Goal: Task Accomplishment & Management: Use online tool/utility

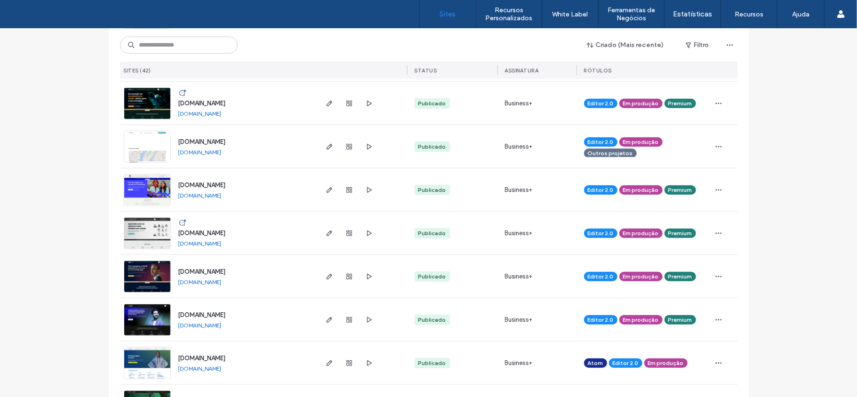
scroll to position [502, 0]
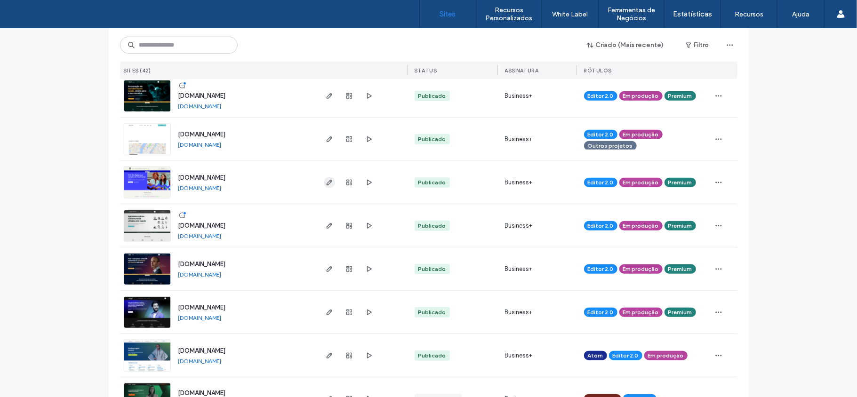
click at [326, 183] on icon "button" at bounding box center [330, 183] width 8 height 8
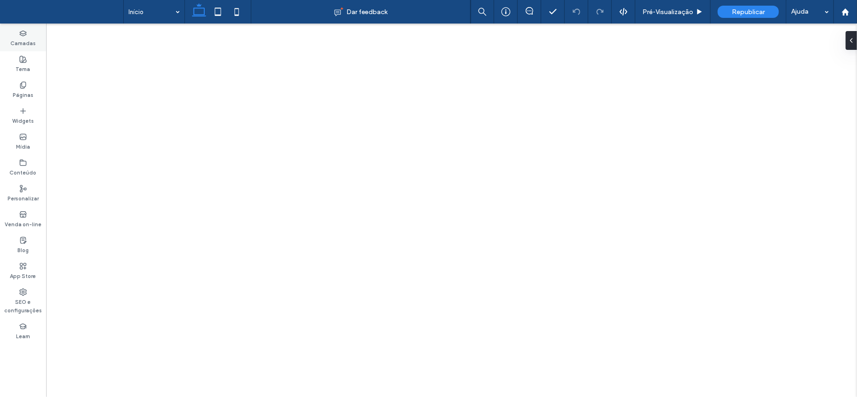
click at [19, 34] on icon at bounding box center [23, 34] width 8 height 8
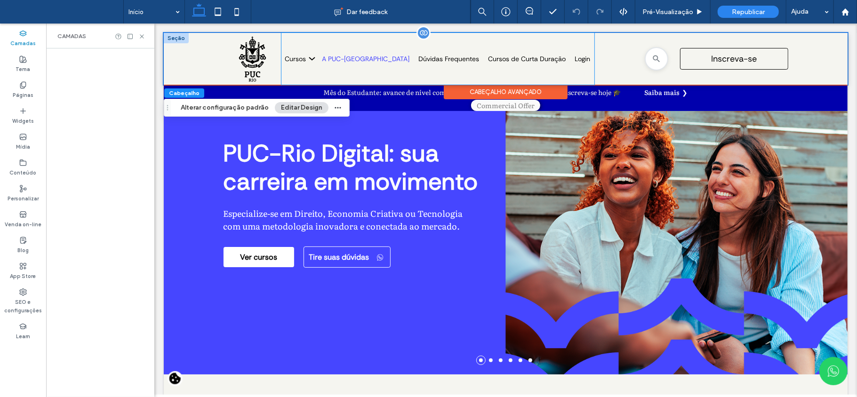
click at [326, 61] on div "A PUC-[GEOGRAPHIC_DATA]" at bounding box center [366, 58] width 88 height 8
click at [142, 37] on icon at bounding box center [141, 36] width 7 height 7
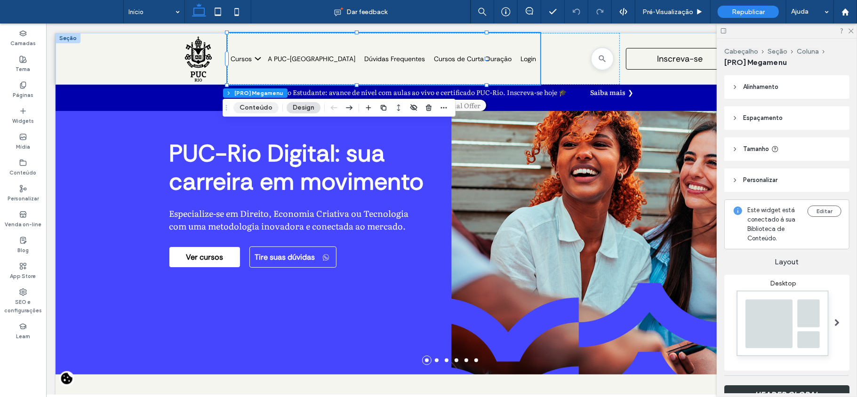
click at [249, 109] on button "Conteúdo" at bounding box center [255, 107] width 45 height 11
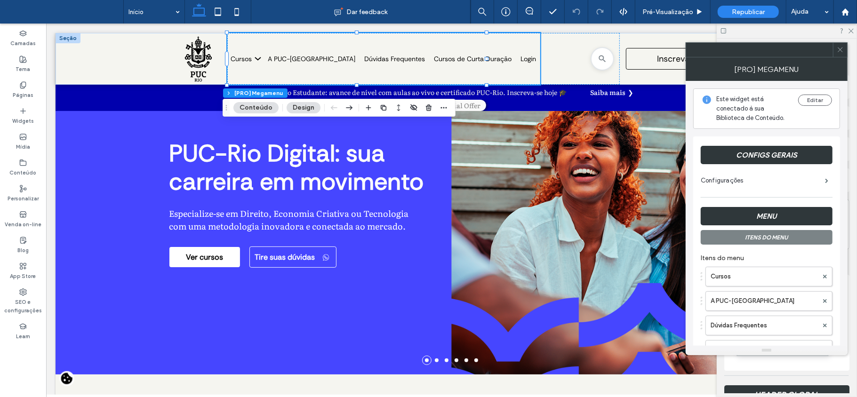
scroll to position [63, 0]
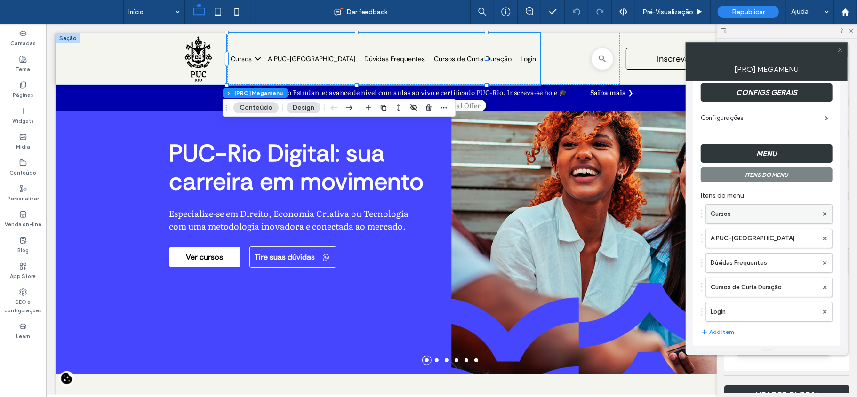
click at [747, 211] on label "Cursos" at bounding box center [764, 214] width 107 height 19
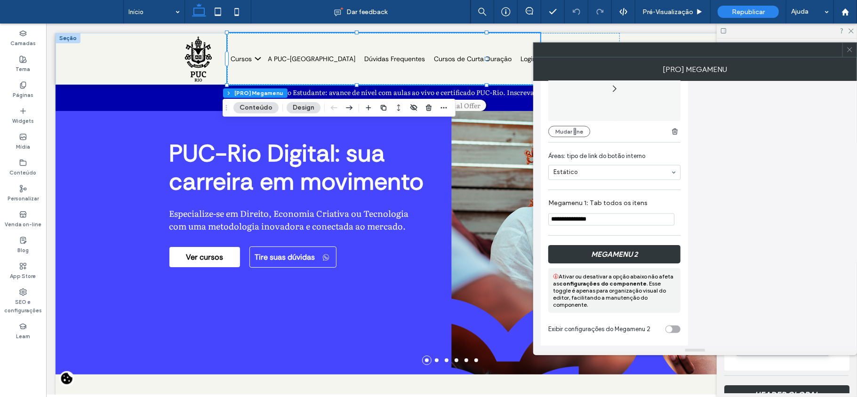
scroll to position [1231, 0]
click at [851, 52] on icon at bounding box center [849, 49] width 7 height 7
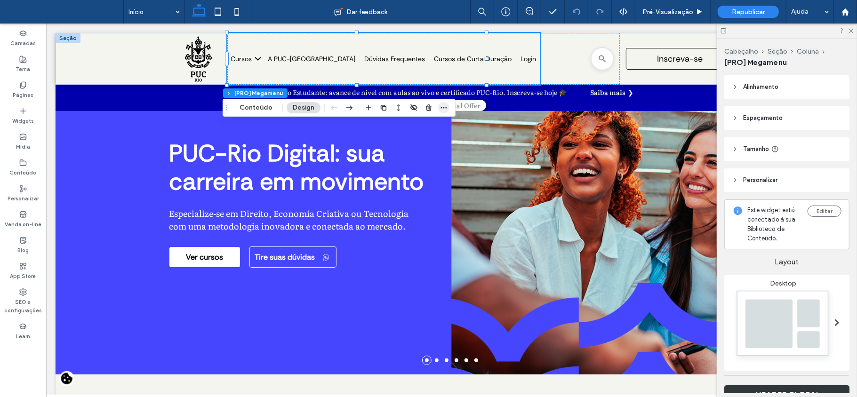
click at [438, 106] on span "button" at bounding box center [443, 107] width 11 height 11
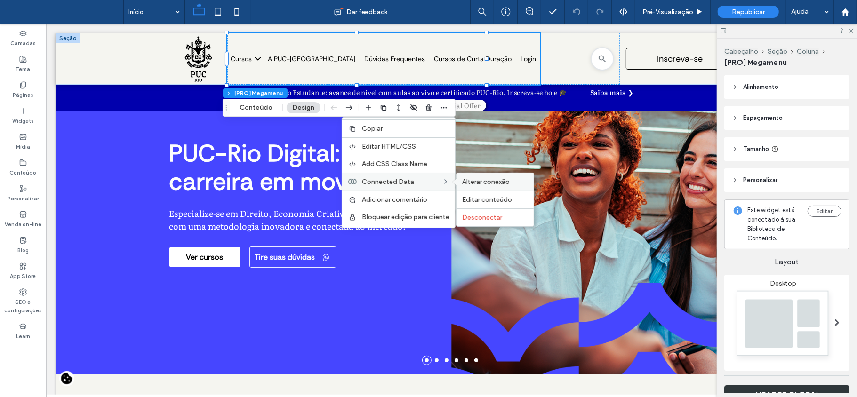
click at [494, 185] on span "Alterar conexão" at bounding box center [486, 182] width 48 height 8
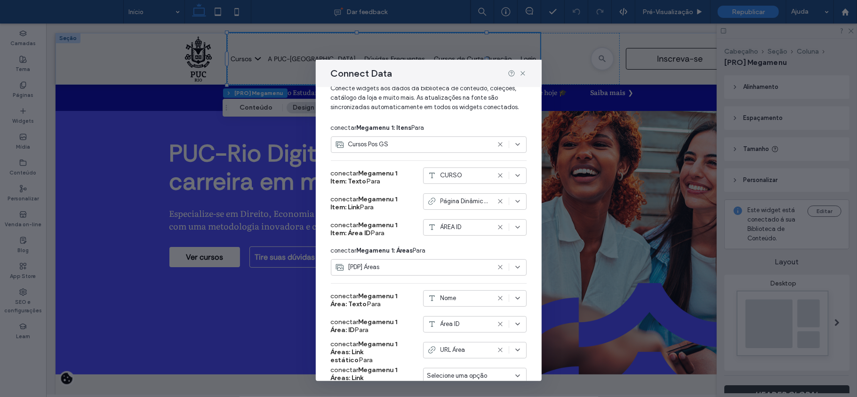
scroll to position [63, 0]
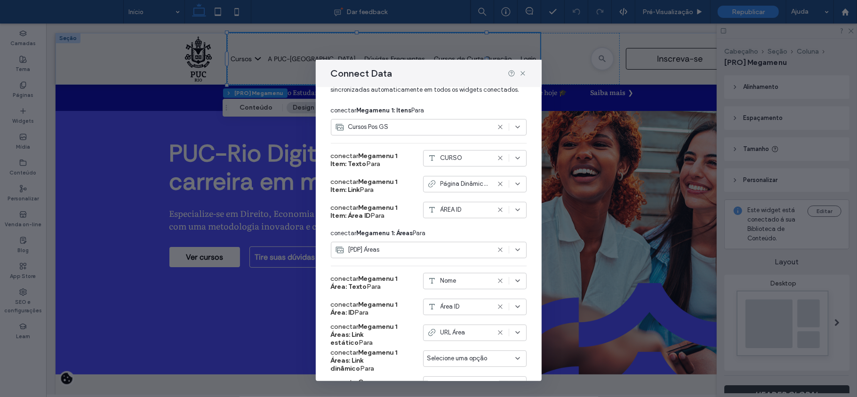
click at [516, 159] on use at bounding box center [518, 158] width 4 height 2
click at [469, 264] on div "TITULO DO CURSO" at bounding box center [465, 257] width 102 height 16
click at [522, 74] on icon at bounding box center [523, 74] width 8 height 8
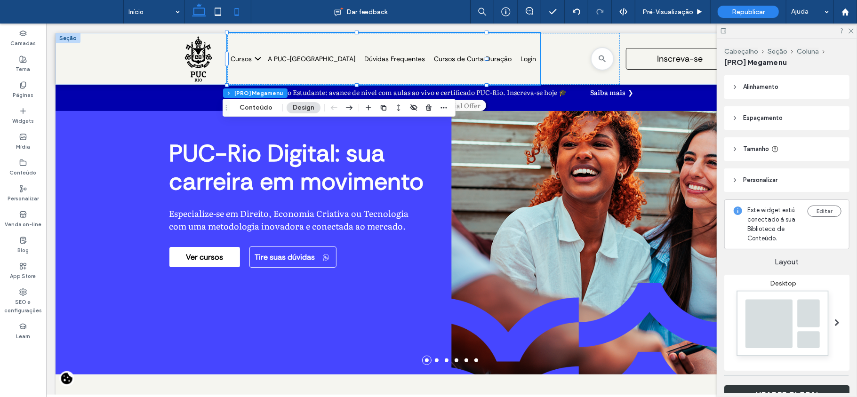
click at [242, 11] on icon at bounding box center [236, 11] width 19 height 19
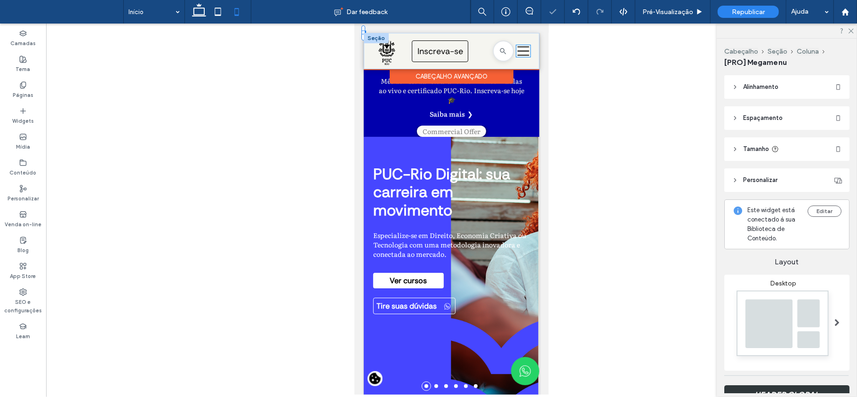
click at [516, 49] on icon "Uma silhueta de três linhas pretas em um fundo branco." at bounding box center [523, 51] width 14 height 12
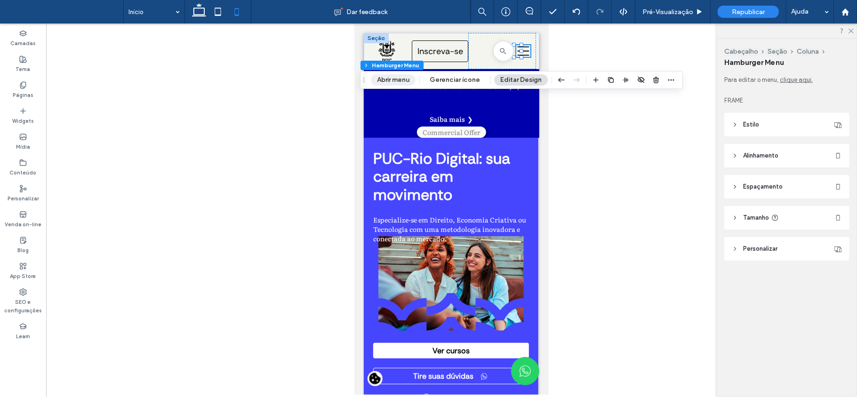
click at [388, 81] on button "Abrir menu" at bounding box center [393, 79] width 45 height 11
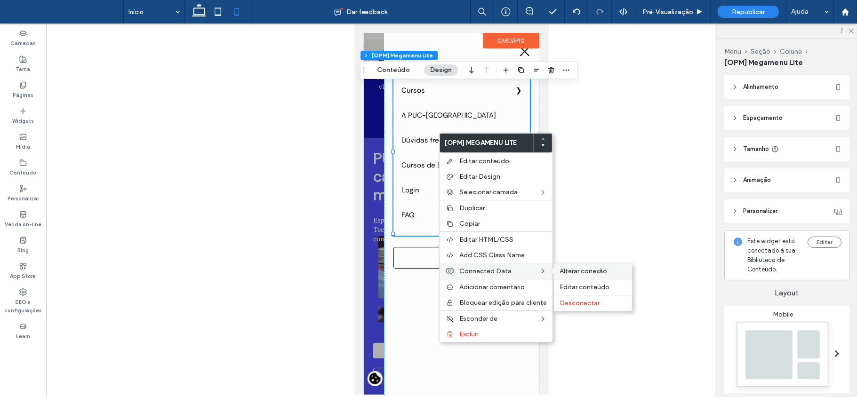
click at [593, 272] on span "Alterar conexão" at bounding box center [583, 271] width 48 height 8
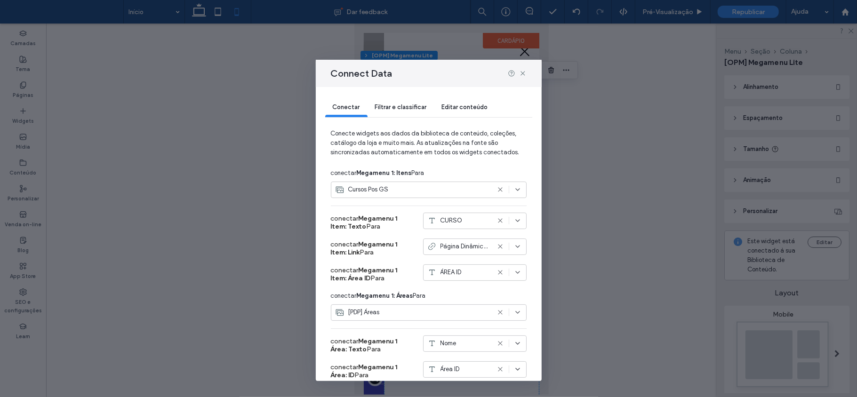
click at [458, 218] on div "CURSO" at bounding box center [458, 220] width 63 height 9
click at [480, 318] on span "TITULO DO CURSO" at bounding box center [462, 319] width 55 height 9
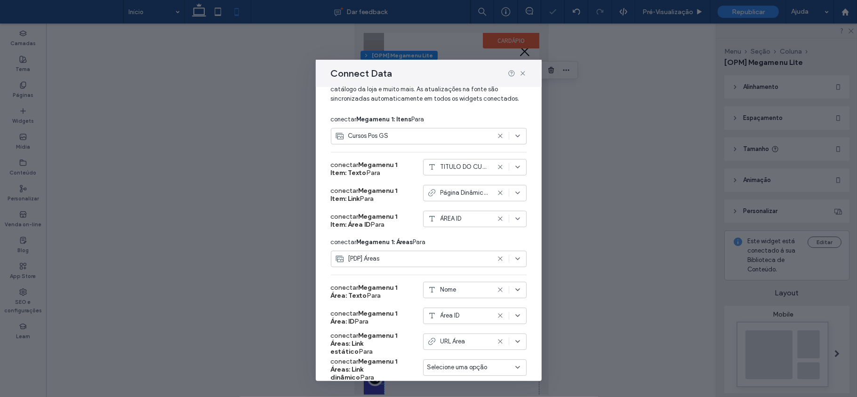
scroll to position [194, 0]
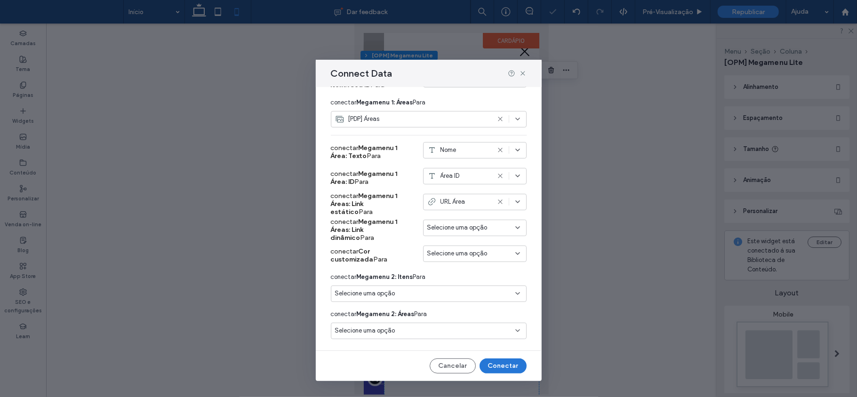
click at [508, 368] on button "Conectar" at bounding box center [502, 366] width 47 height 15
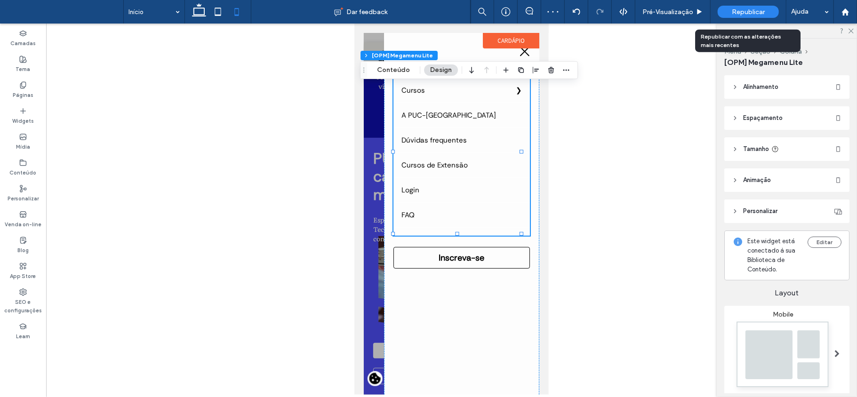
click at [750, 12] on span "Republicar" at bounding box center [748, 12] width 33 height 8
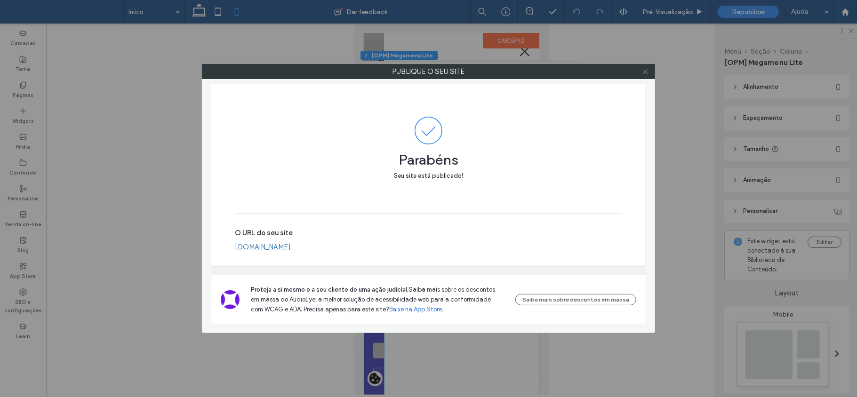
click at [646, 72] on icon at bounding box center [645, 71] width 7 height 7
